Goal: Task Accomplishment & Management: Manage account settings

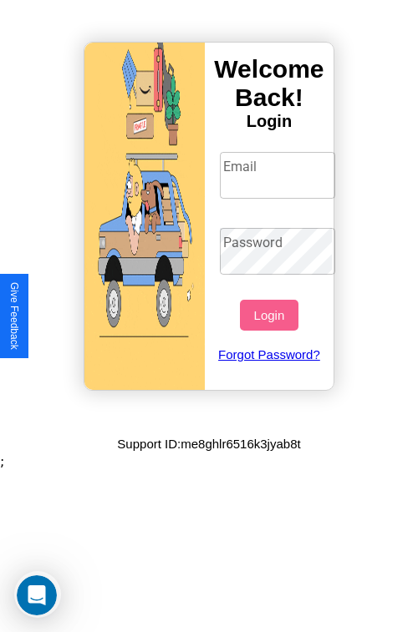
click at [279, 175] on input "Email" at bounding box center [278, 175] width 116 height 47
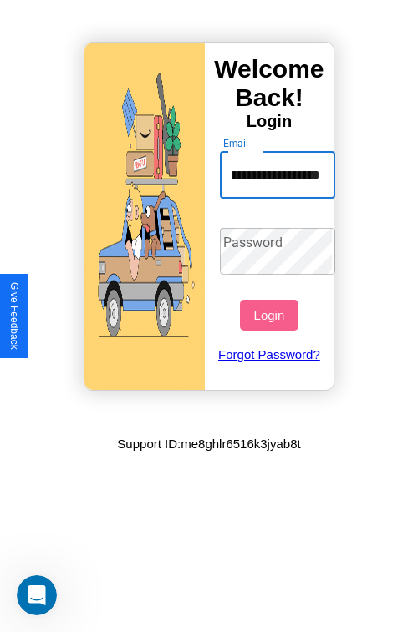
scroll to position [0, 90]
type input "**********"
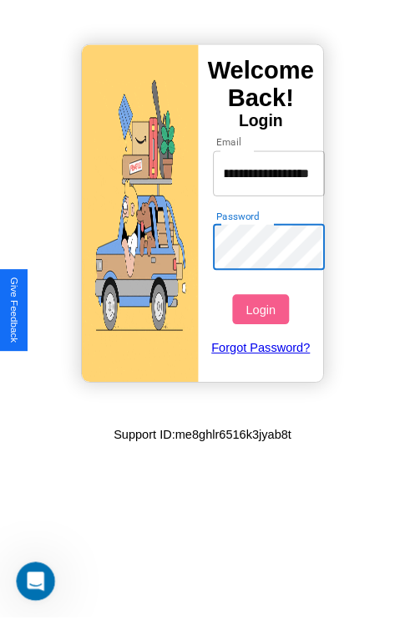
scroll to position [0, 0]
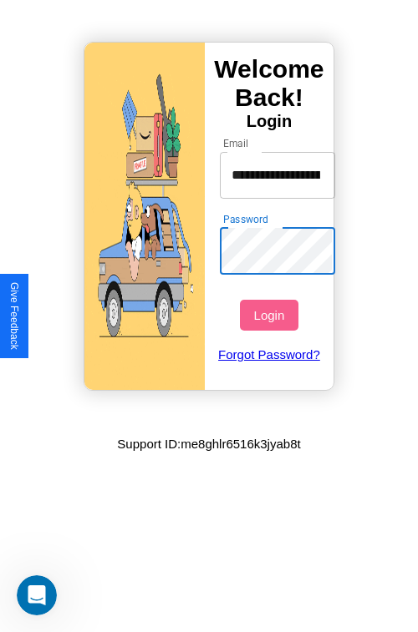
click at [271, 315] on button "Login" at bounding box center [269, 315] width 58 height 31
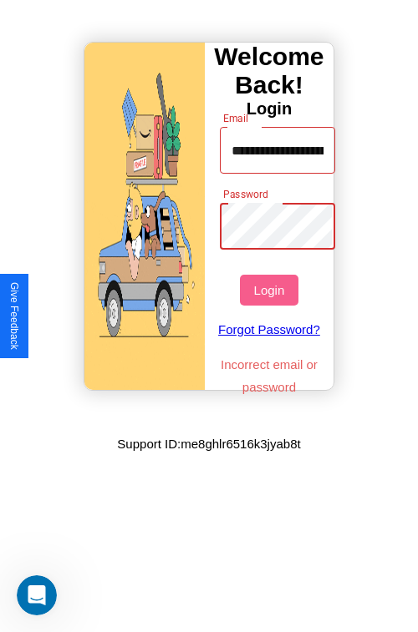
click at [271, 290] on button "Login" at bounding box center [269, 290] width 58 height 31
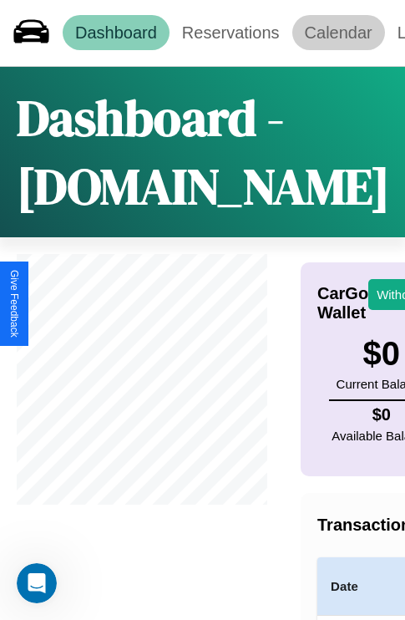
click at [338, 33] on link "Calendar" at bounding box center [338, 32] width 93 height 35
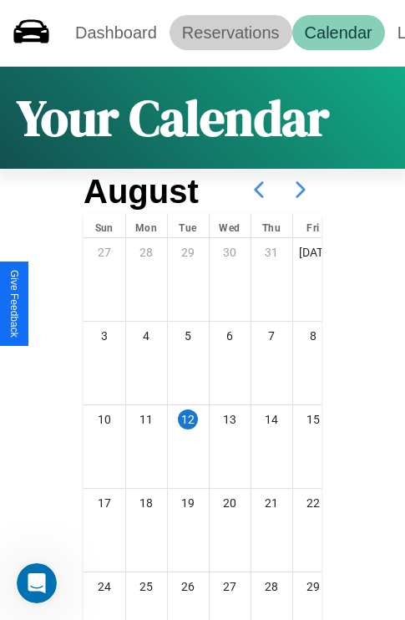
click at [231, 33] on link "Reservations" at bounding box center [231, 32] width 123 height 35
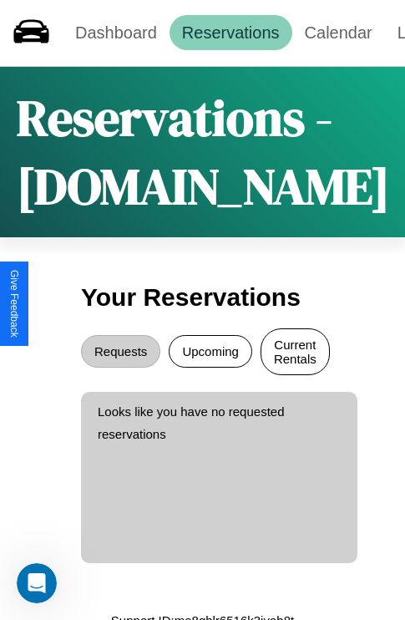
click at [295, 353] on button "Current Rentals" at bounding box center [295, 351] width 69 height 47
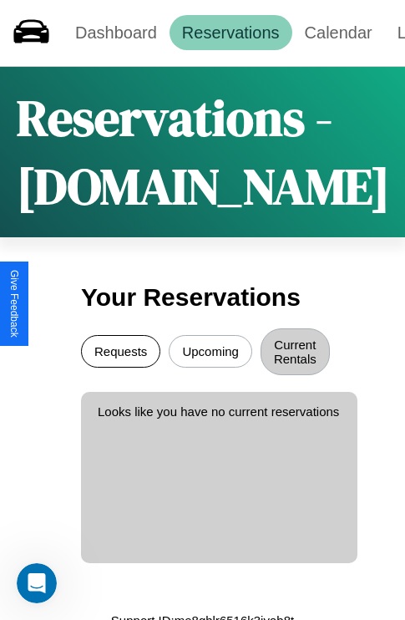
click at [120, 353] on button "Requests" at bounding box center [120, 351] width 79 height 33
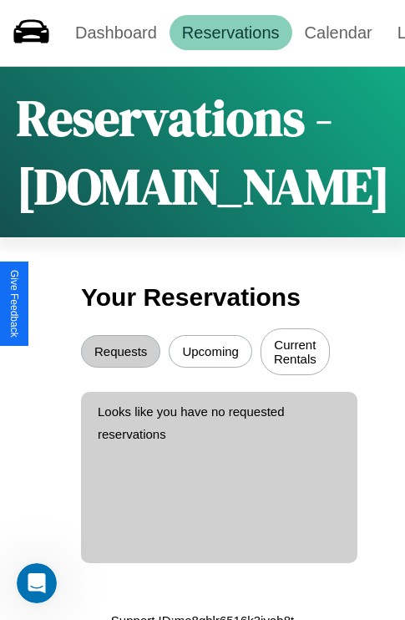
click at [211, 353] on button "Upcoming" at bounding box center [211, 351] width 84 height 33
